Goal: Task Accomplishment & Management: Use online tool/utility

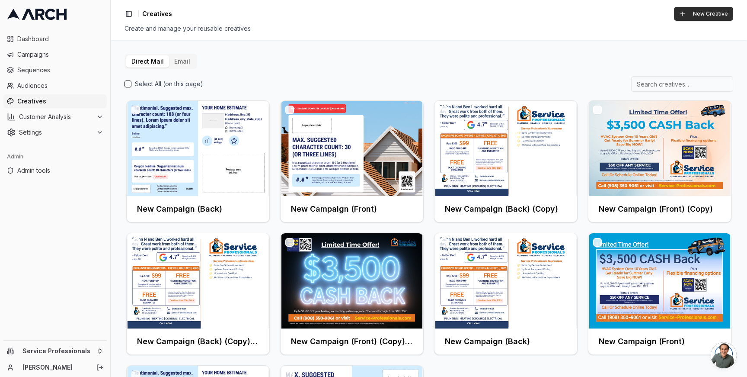
click at [685, 13] on button "New Creative" at bounding box center [703, 14] width 59 height 14
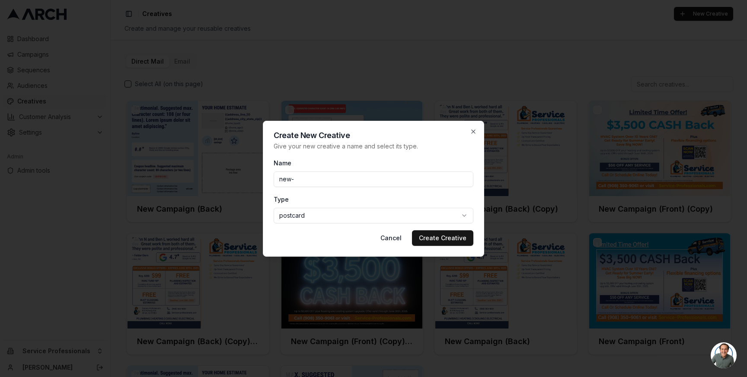
type input "new"
type input "federal-hvac-rebate-for-new-customers"
click at [438, 234] on button "Create Creative" at bounding box center [442, 238] width 61 height 16
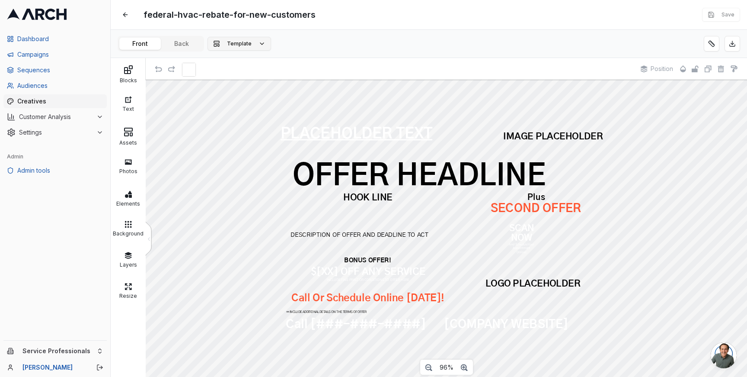
click at [250, 44] on button "Template" at bounding box center [240, 44] width 64 height 14
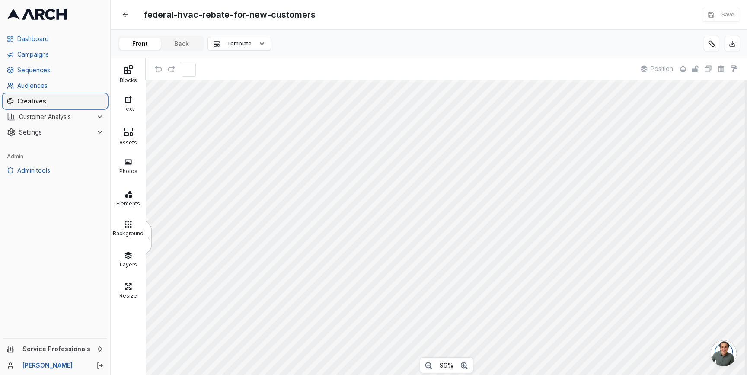
click at [39, 104] on span "Creatives" at bounding box center [60, 101] width 86 height 9
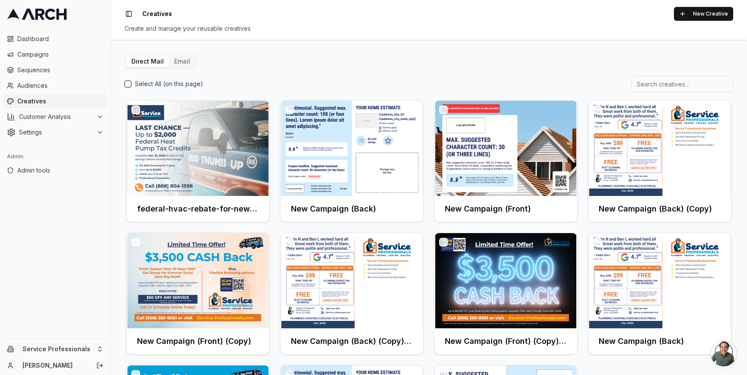
click at [291, 47] on div "Direct Mail Email Select All (on this page) federal-hvac-rebate-for-new-custome…" at bounding box center [429, 207] width 637 height 335
click at [31, 102] on span "Creatives" at bounding box center [60, 101] width 86 height 9
click at [701, 11] on button "New Creative" at bounding box center [703, 14] width 59 height 14
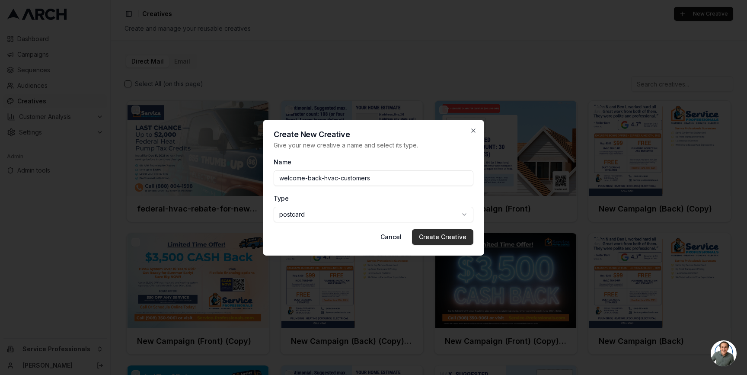
type input "welcome-back-hvac-customers"
click at [445, 237] on button "Create Creative" at bounding box center [442, 237] width 61 height 16
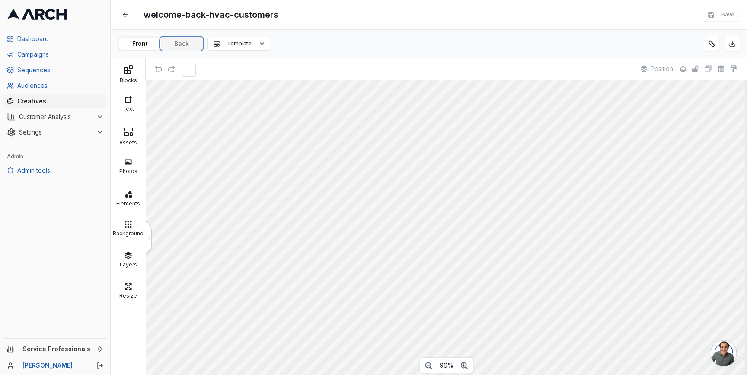
click at [192, 42] on button "Back" at bounding box center [182, 44] width 42 height 12
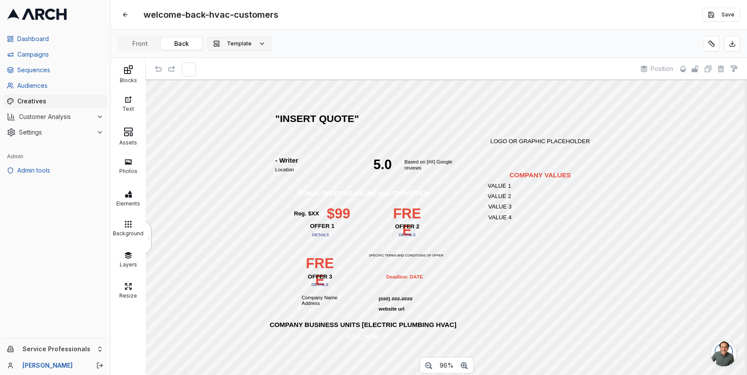
click at [235, 44] on span "Template" at bounding box center [239, 43] width 25 height 7
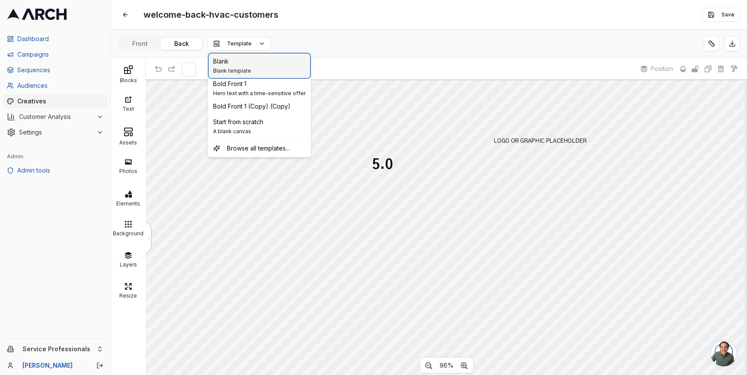
click at [239, 65] on div "Blank" at bounding box center [232, 61] width 38 height 9
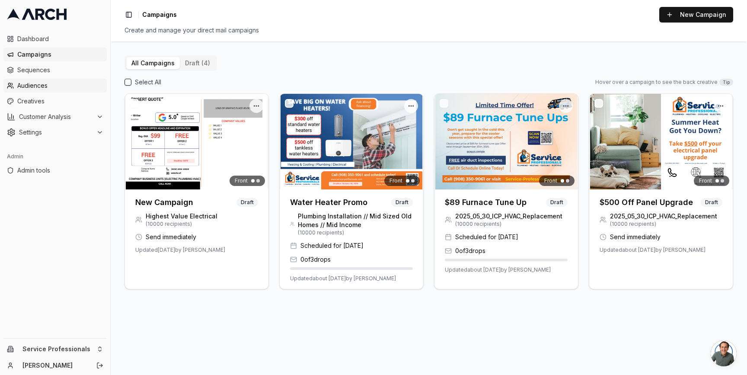
click at [39, 87] on span "Audiences" at bounding box center [60, 85] width 86 height 9
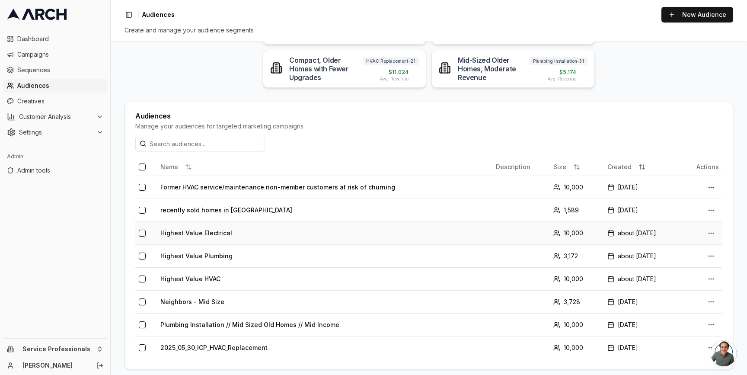
scroll to position [125, 0]
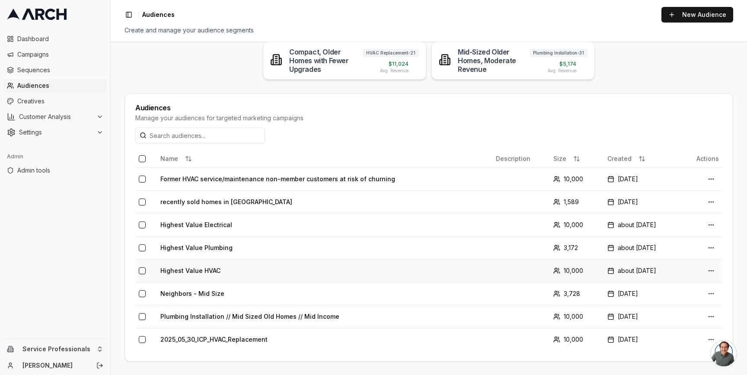
click at [207, 269] on td "Highest Value HVAC" at bounding box center [325, 270] width 336 height 23
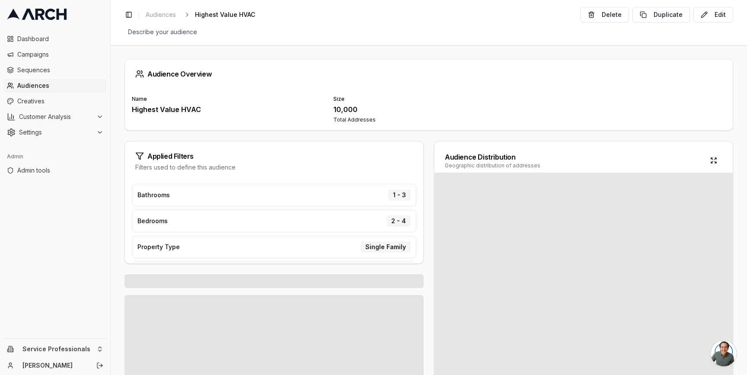
click at [286, 141] on div "Audience Overview Name Highest Value HVAC Size 10,000 Total Addresses Applied F…" at bounding box center [429, 210] width 637 height 330
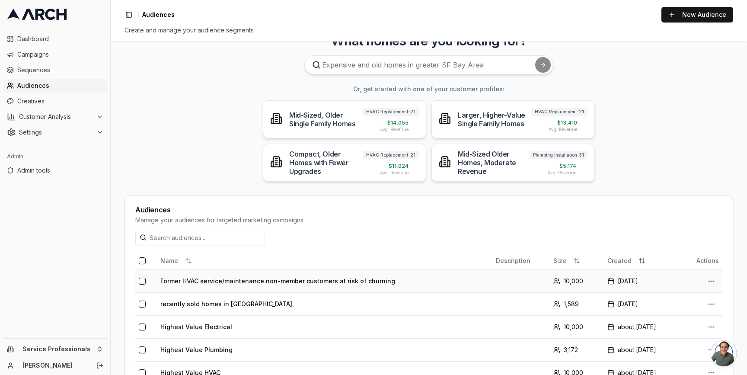
scroll to position [26, 0]
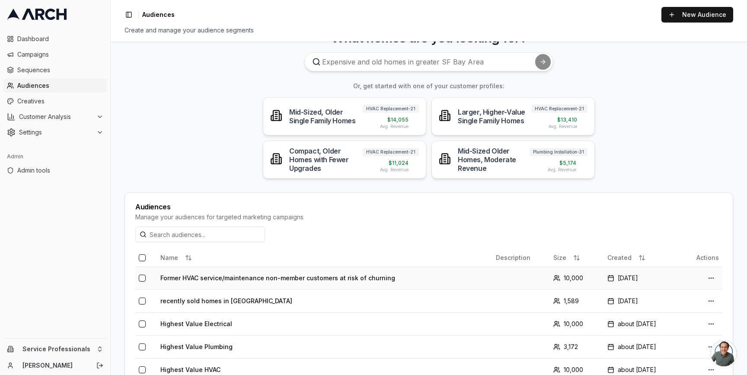
click at [287, 275] on td "Former HVAC service/maintenance non-member customers at risk of churning" at bounding box center [325, 277] width 336 height 23
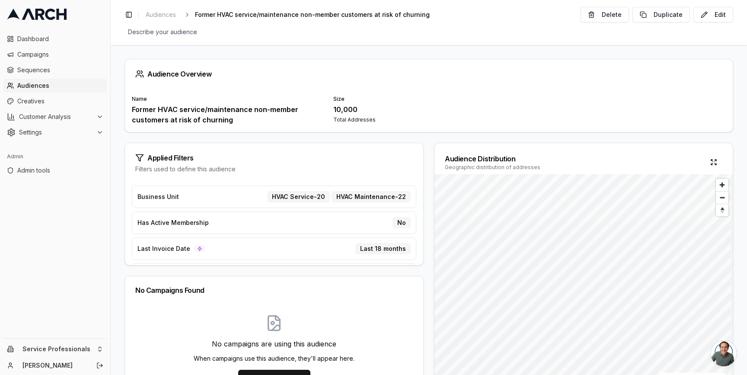
click at [375, 139] on div "Audience Overview Name Former HVAC service/maintenance non-member customers at …" at bounding box center [429, 210] width 637 height 330
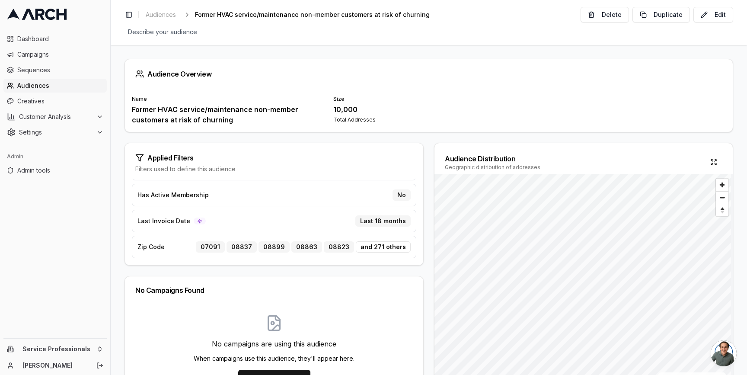
click at [56, 84] on span "Audiences" at bounding box center [60, 85] width 86 height 9
